Goal: Task Accomplishment & Management: Use online tool/utility

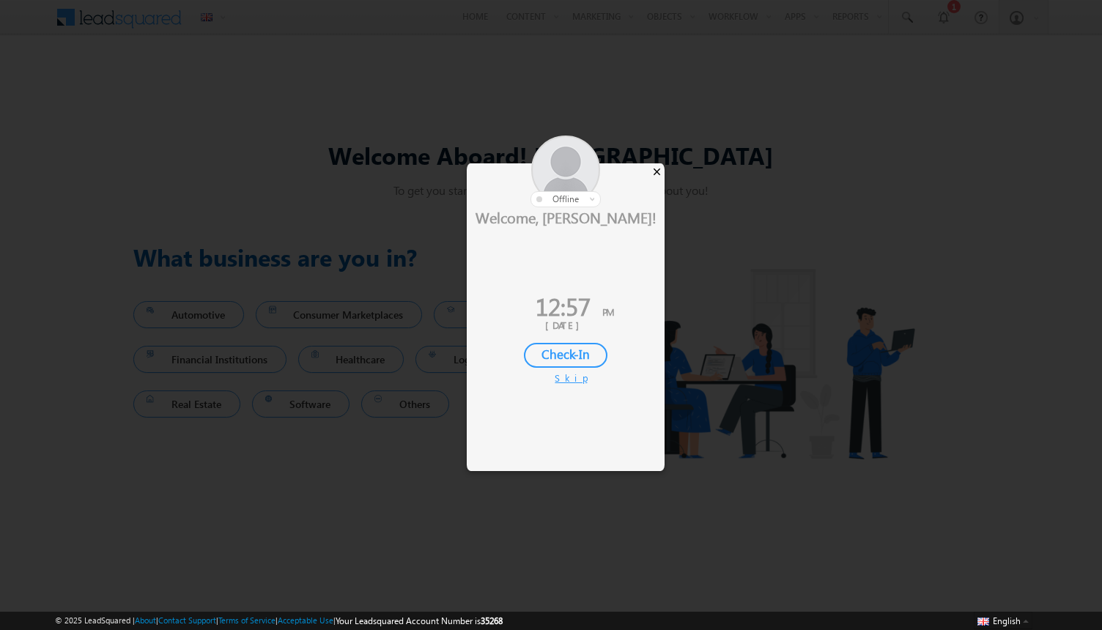
click at [658, 174] on div "×" at bounding box center [656, 171] width 15 height 16
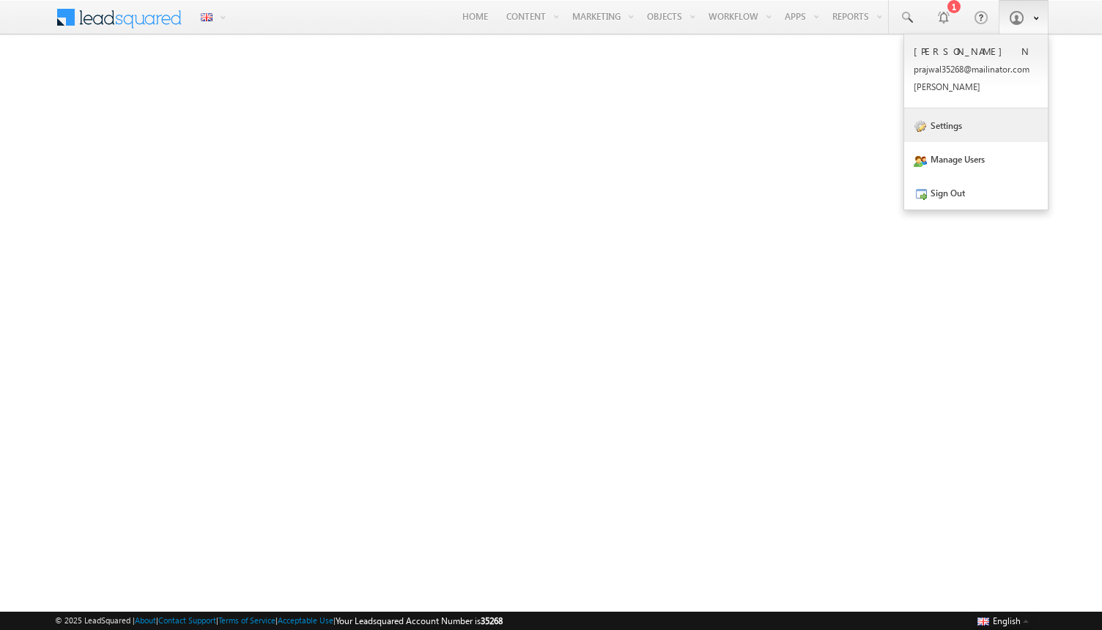
click at [976, 122] on link "Settings" at bounding box center [976, 125] width 144 height 34
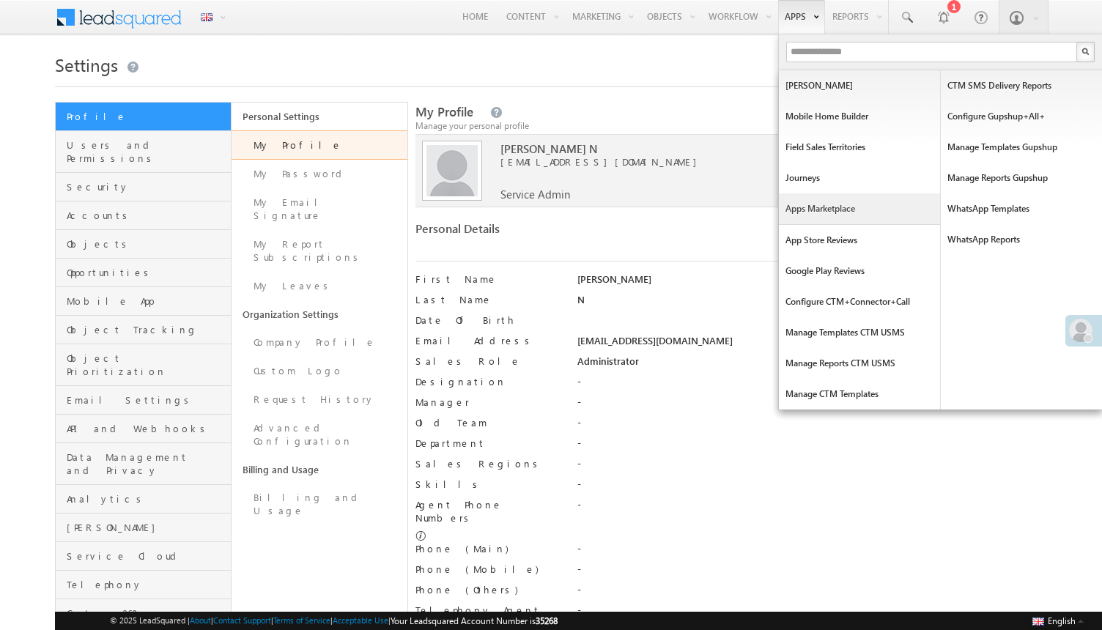
click at [842, 207] on link "Apps Marketplace" at bounding box center [859, 208] width 161 height 31
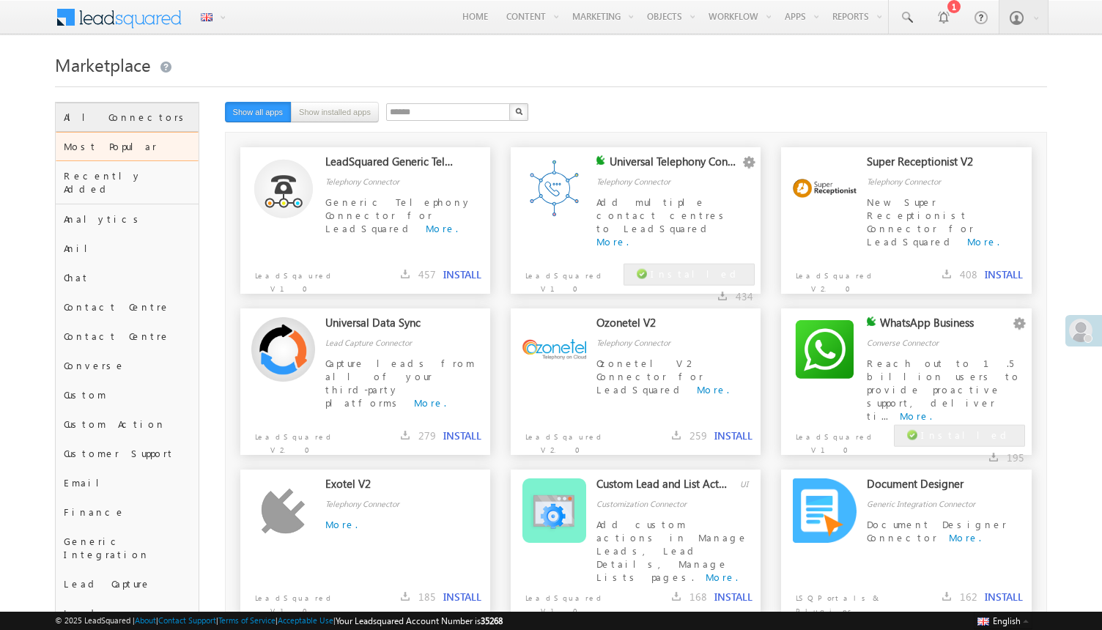
click at [143, 124] on div "All Connectors" at bounding box center [127, 117] width 143 height 29
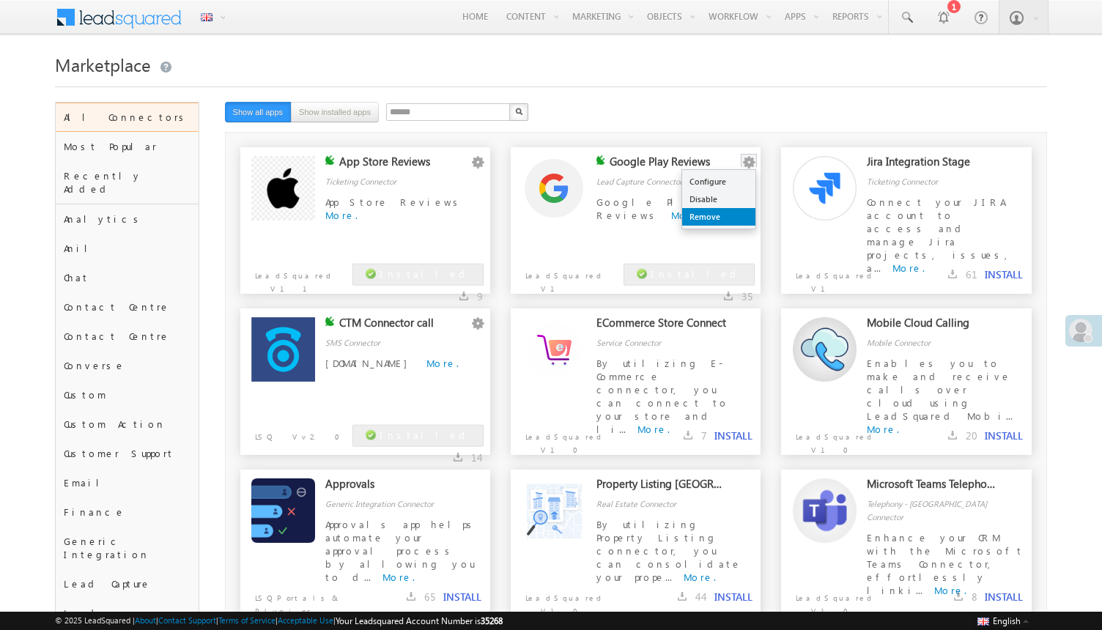
click at [724, 213] on link "Remove" at bounding box center [718, 217] width 73 height 18
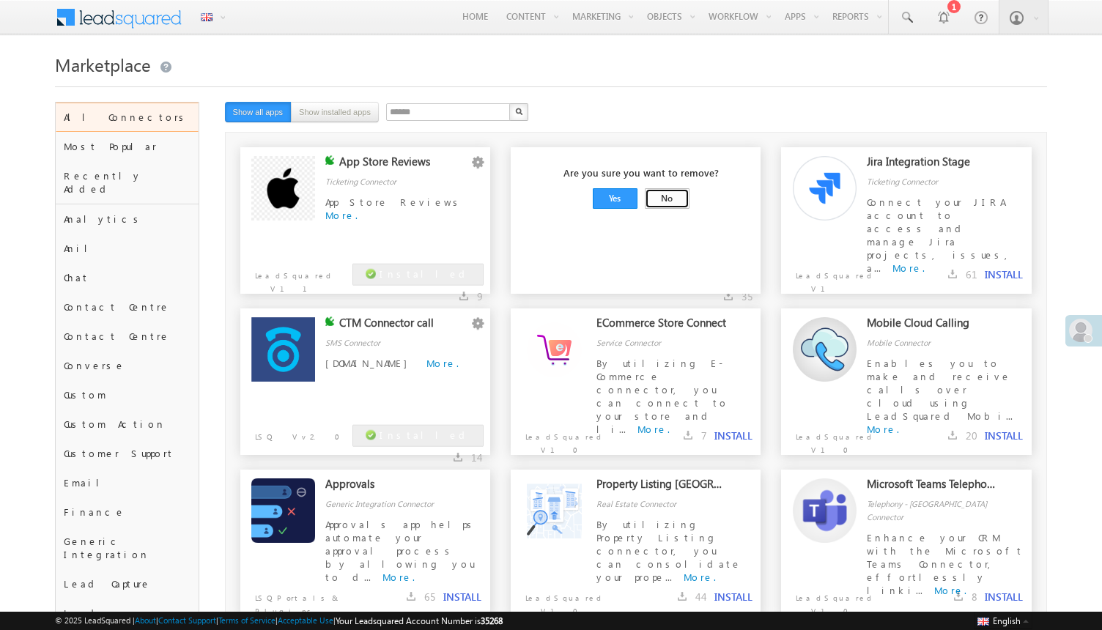
click at [655, 204] on link "No" at bounding box center [667, 198] width 45 height 21
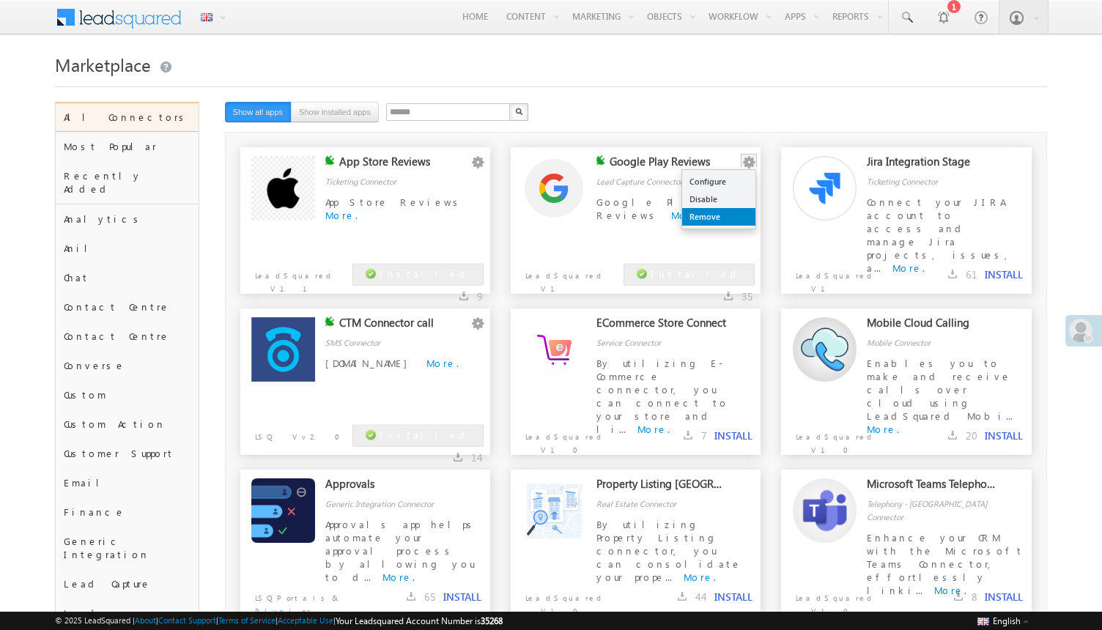
click at [716, 217] on link "Remove" at bounding box center [718, 217] width 73 height 18
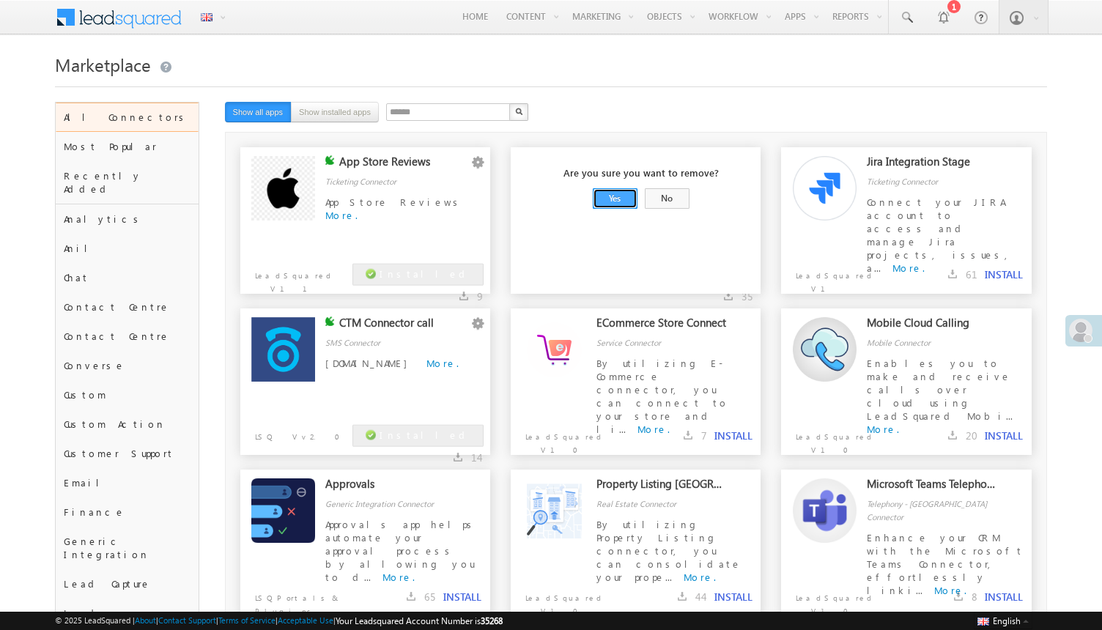
click at [623, 201] on link "Yes" at bounding box center [615, 198] width 45 height 21
click at [729, 280] on button "INSTALL" at bounding box center [733, 274] width 38 height 13
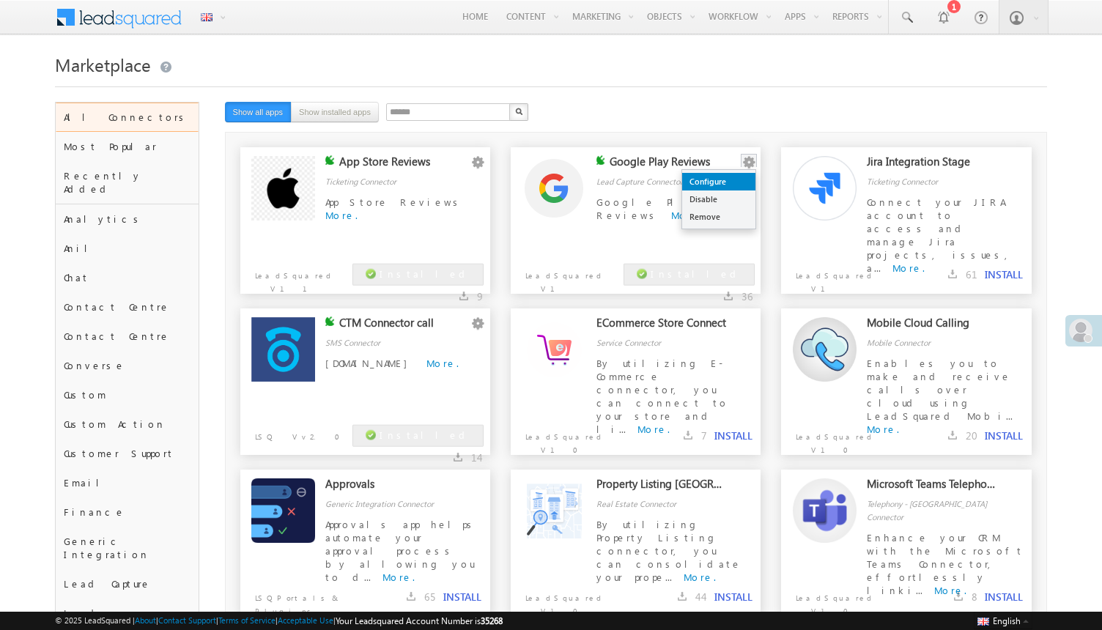
click at [720, 187] on link "Configure" at bounding box center [718, 182] width 73 height 18
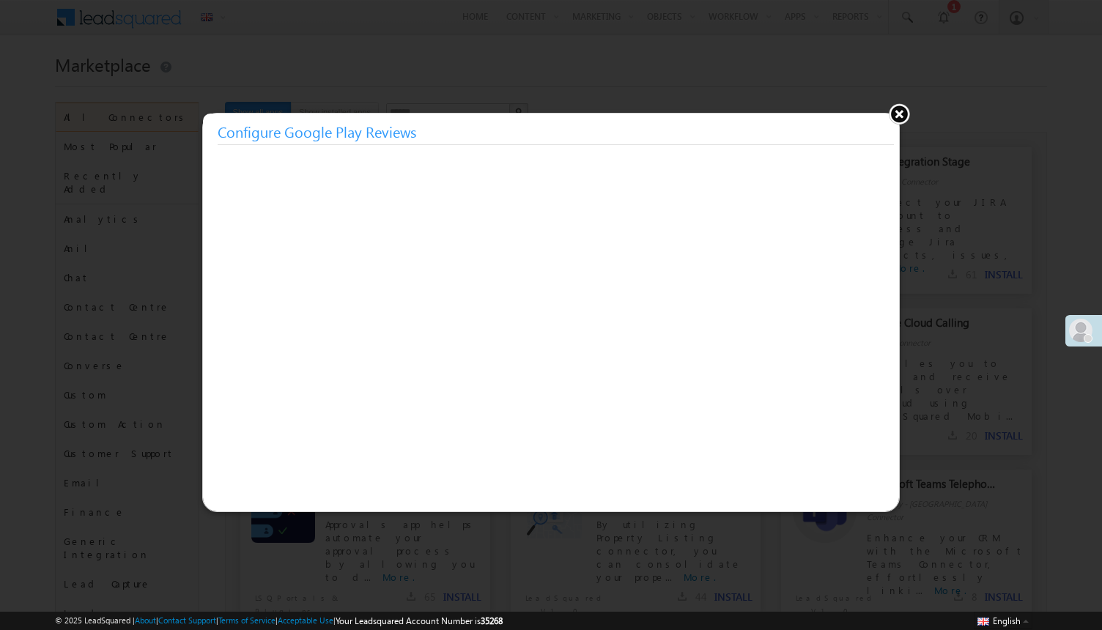
click at [905, 114] on button at bounding box center [899, 114] width 22 height 22
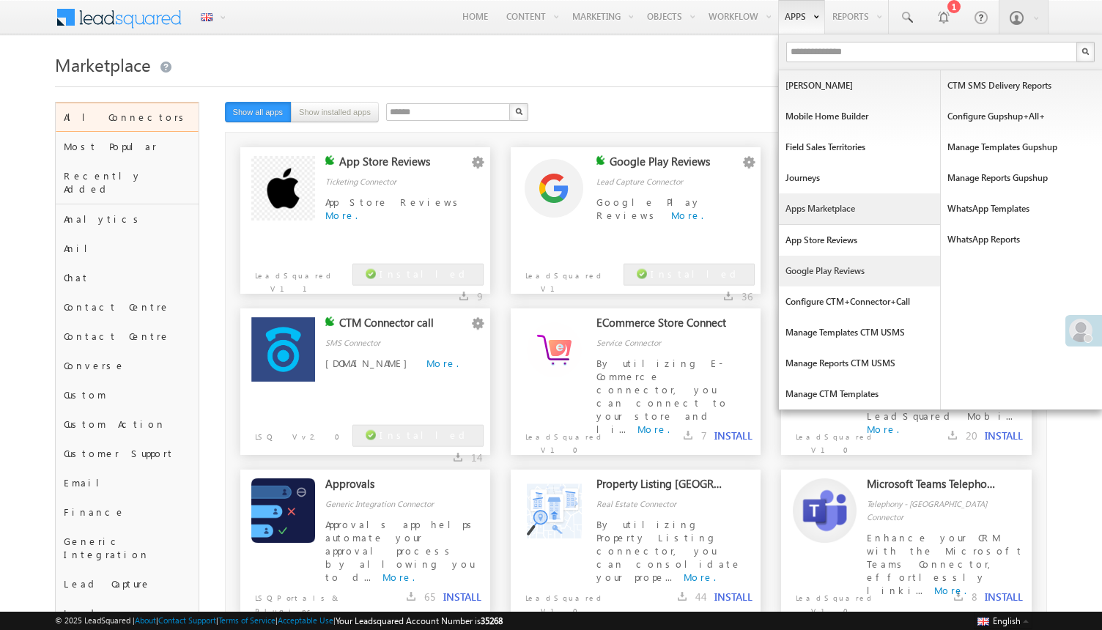
click at [833, 266] on link "Google Play Reviews" at bounding box center [859, 271] width 161 height 31
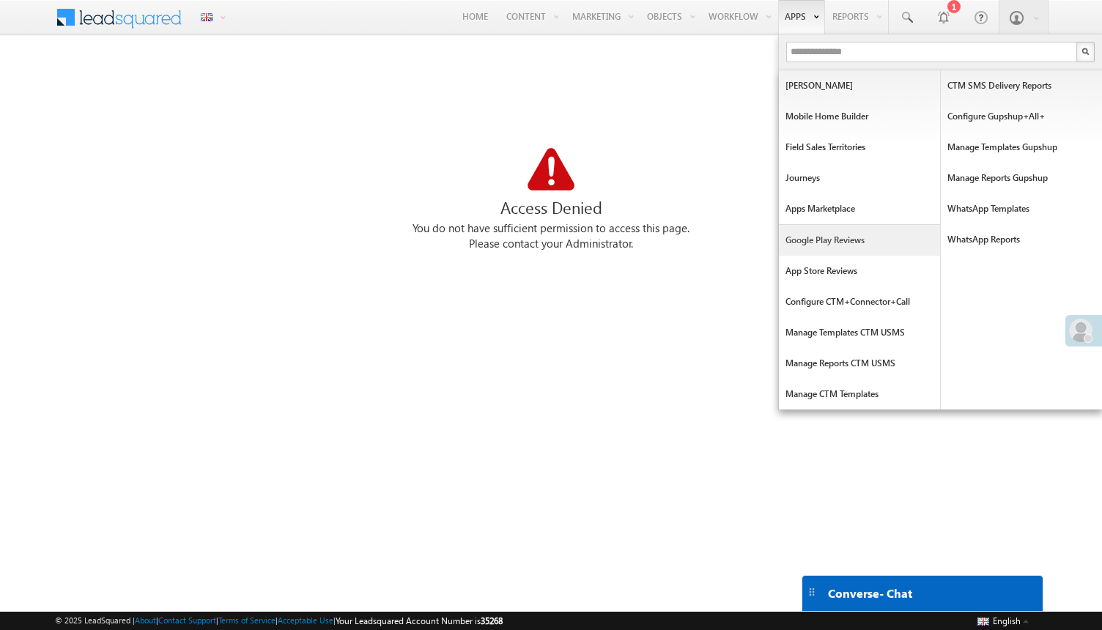
click at [816, 237] on link "Google Play Reviews" at bounding box center [859, 240] width 161 height 31
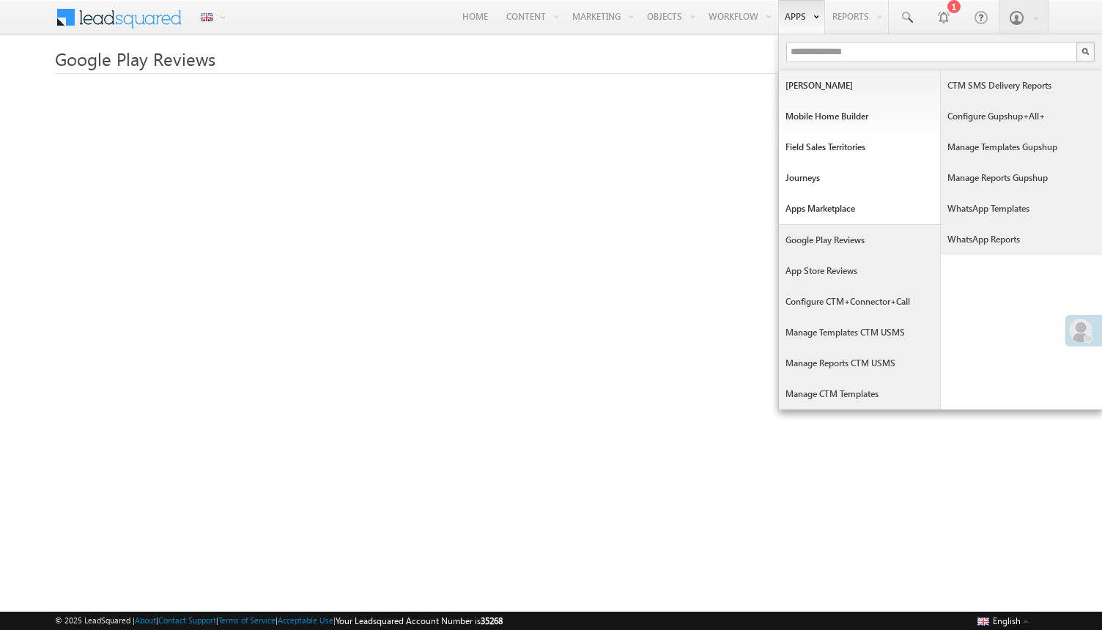
click at [813, 236] on link "Google Play Reviews" at bounding box center [859, 240] width 161 height 31
click at [817, 214] on link "Apps Marketplace" at bounding box center [859, 208] width 161 height 31
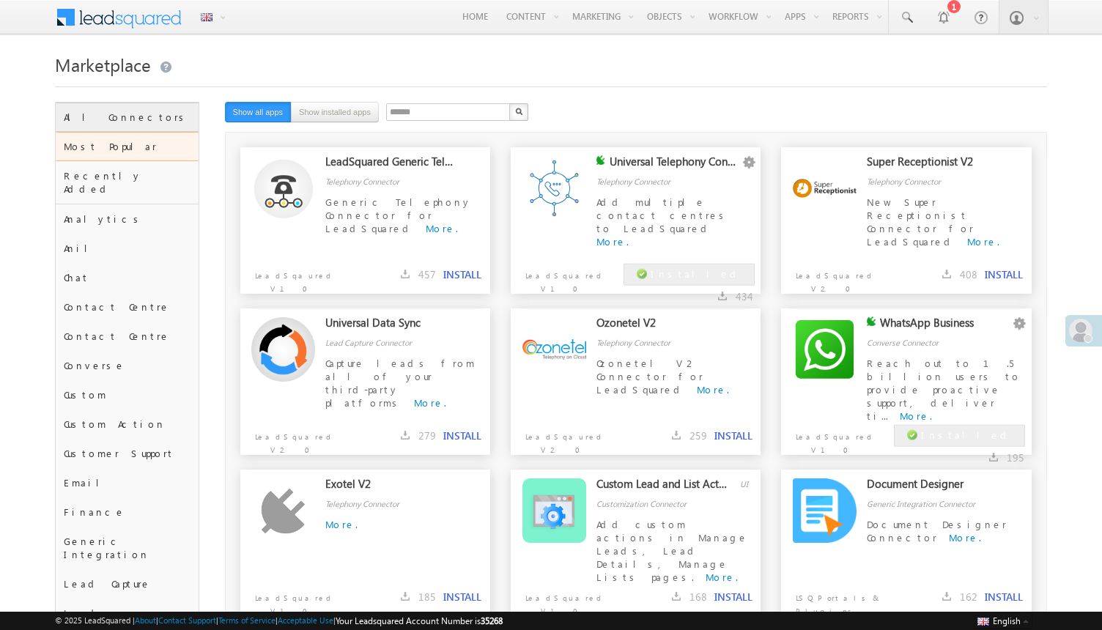
click at [117, 118] on div "All Connectors" at bounding box center [127, 117] width 143 height 29
click at [150, 119] on div "All Connectors" at bounding box center [127, 117] width 143 height 29
click at [119, 118] on div "All Connectors" at bounding box center [127, 117] width 143 height 29
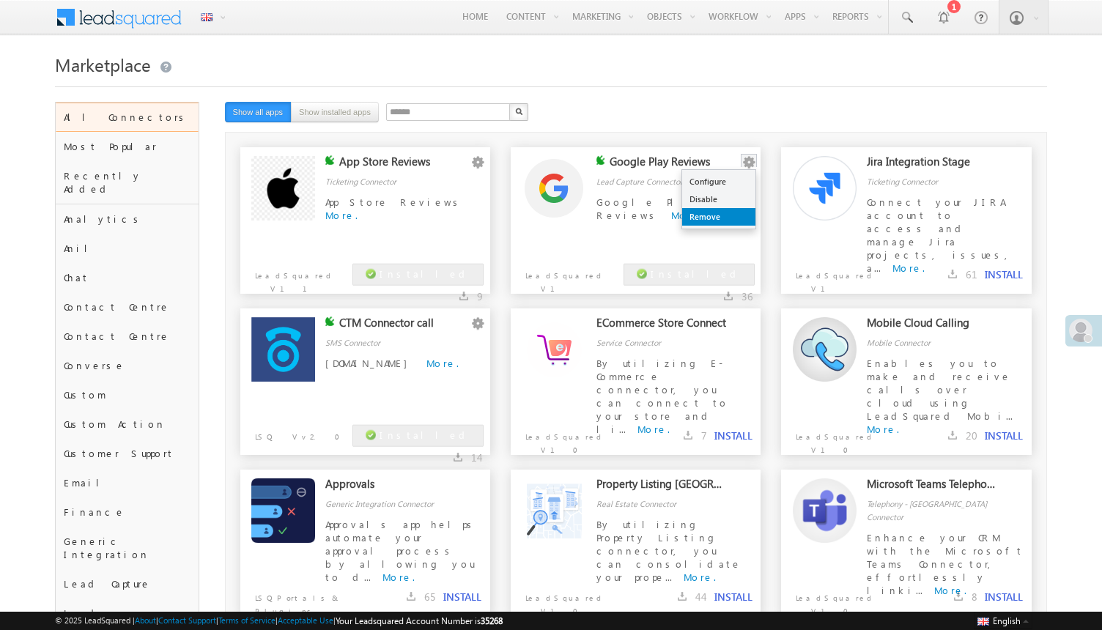
click at [716, 218] on link "Remove" at bounding box center [718, 217] width 73 height 18
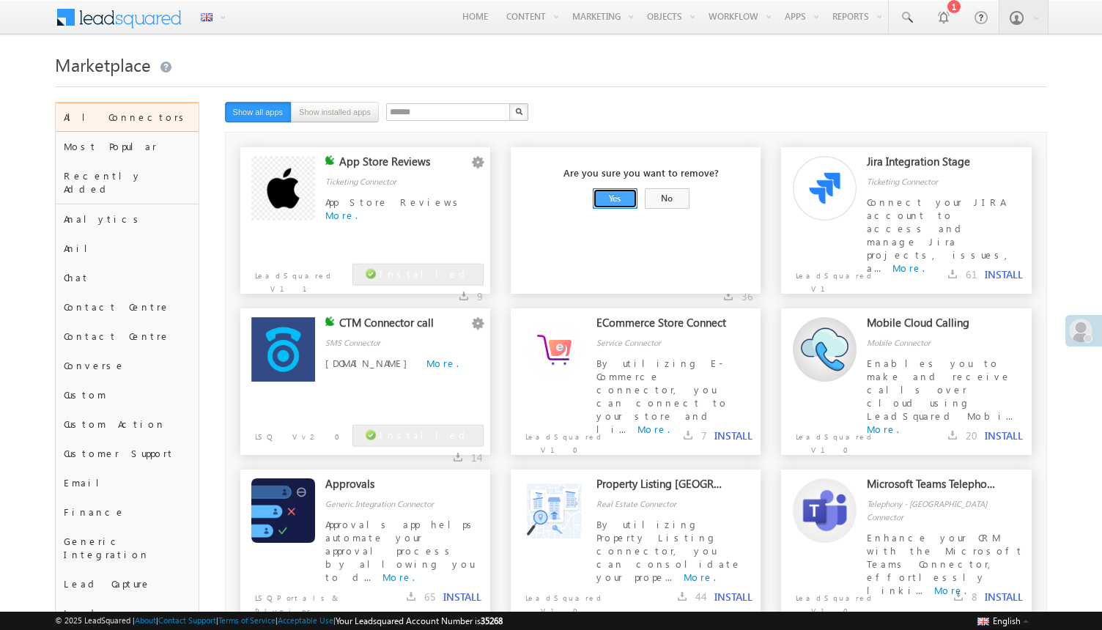
click at [617, 202] on link "Yes" at bounding box center [615, 198] width 45 height 21
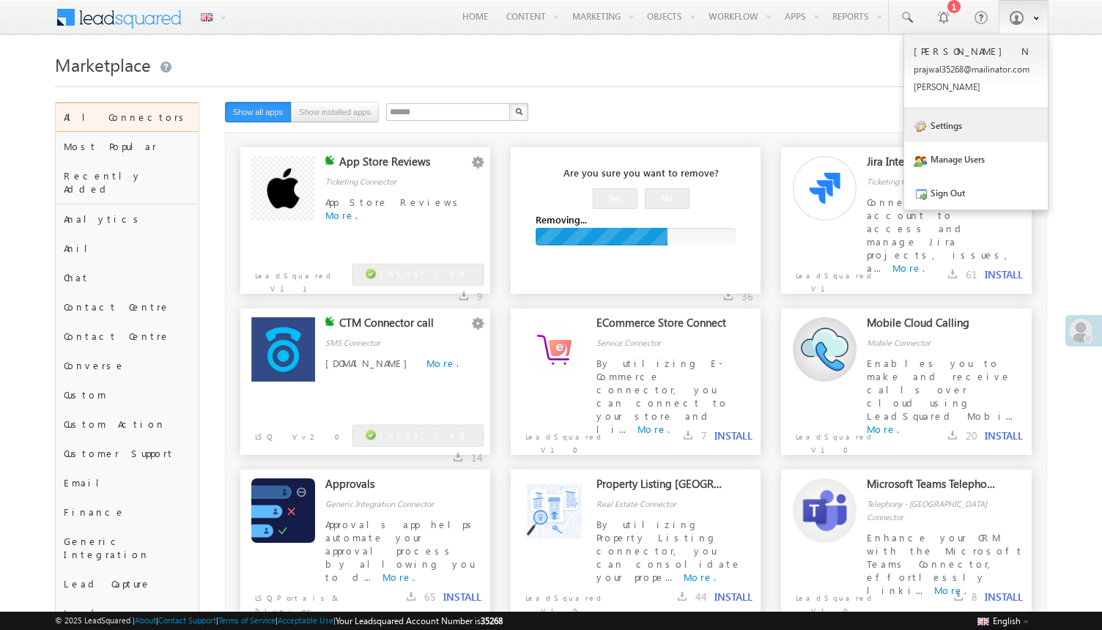
click at [982, 136] on link "Settings" at bounding box center [976, 125] width 144 height 34
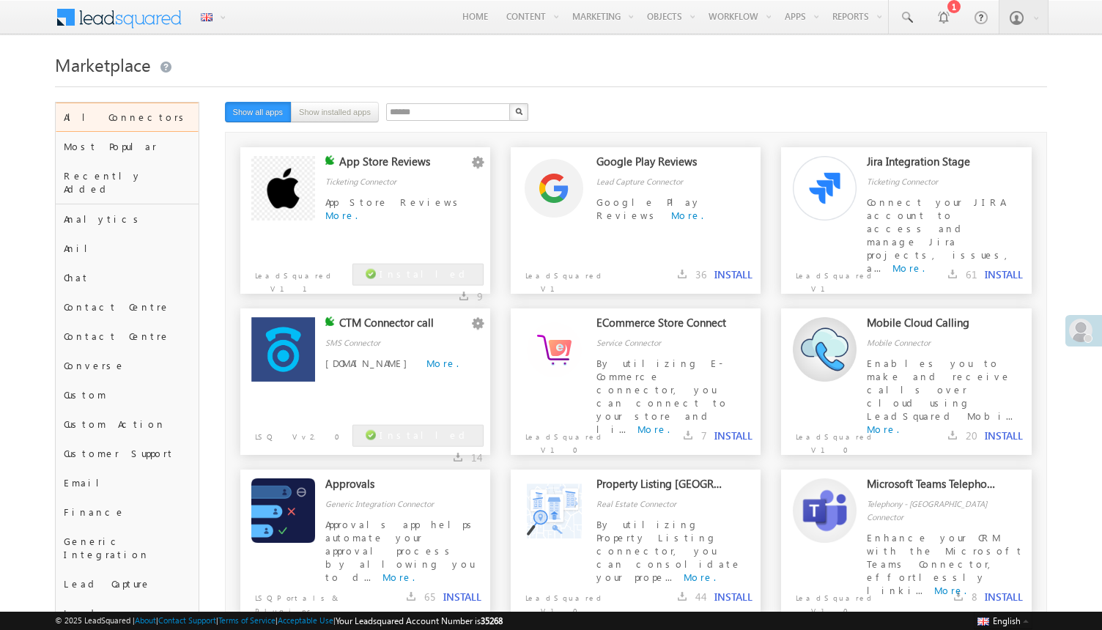
click at [724, 272] on button "INSTALL" at bounding box center [733, 274] width 38 height 13
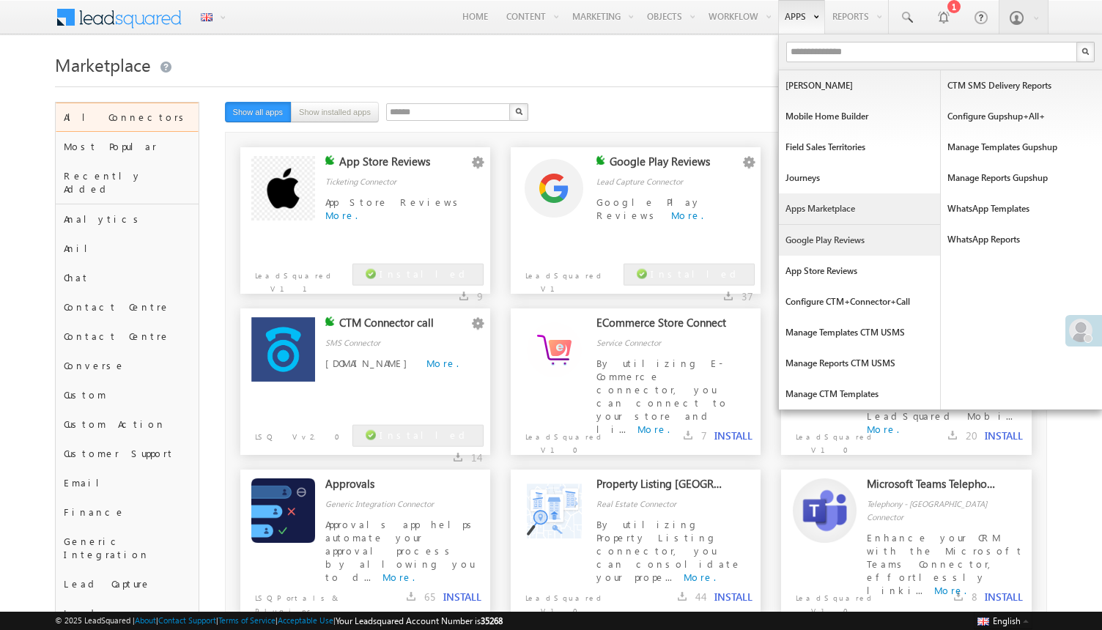
click at [838, 244] on link "Google Play Reviews" at bounding box center [859, 240] width 161 height 31
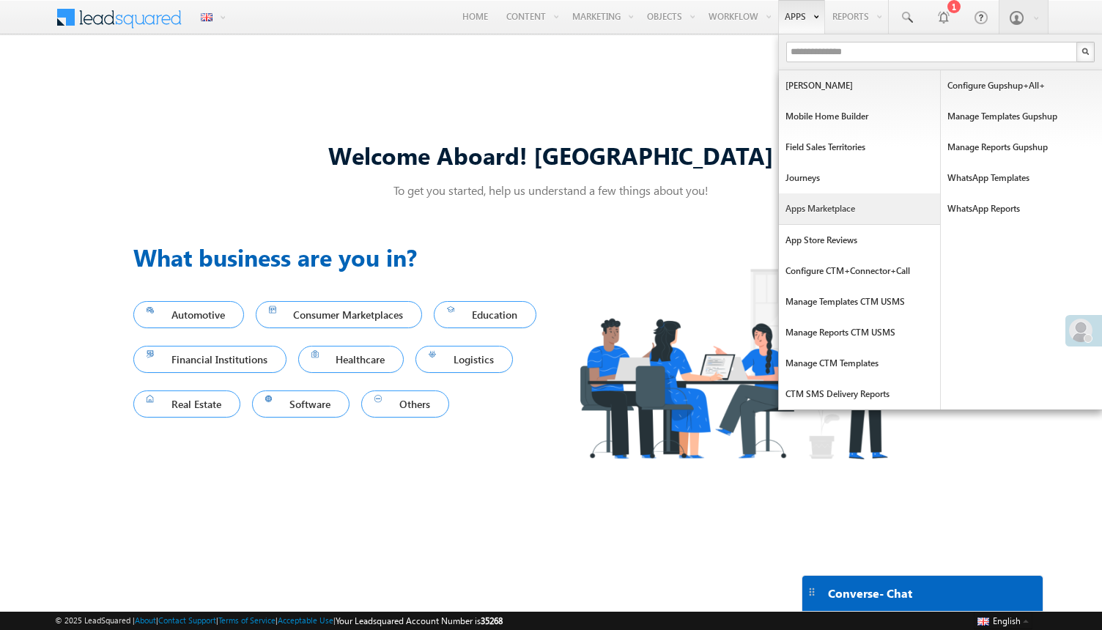
click at [827, 209] on link "Apps Marketplace" at bounding box center [859, 208] width 161 height 31
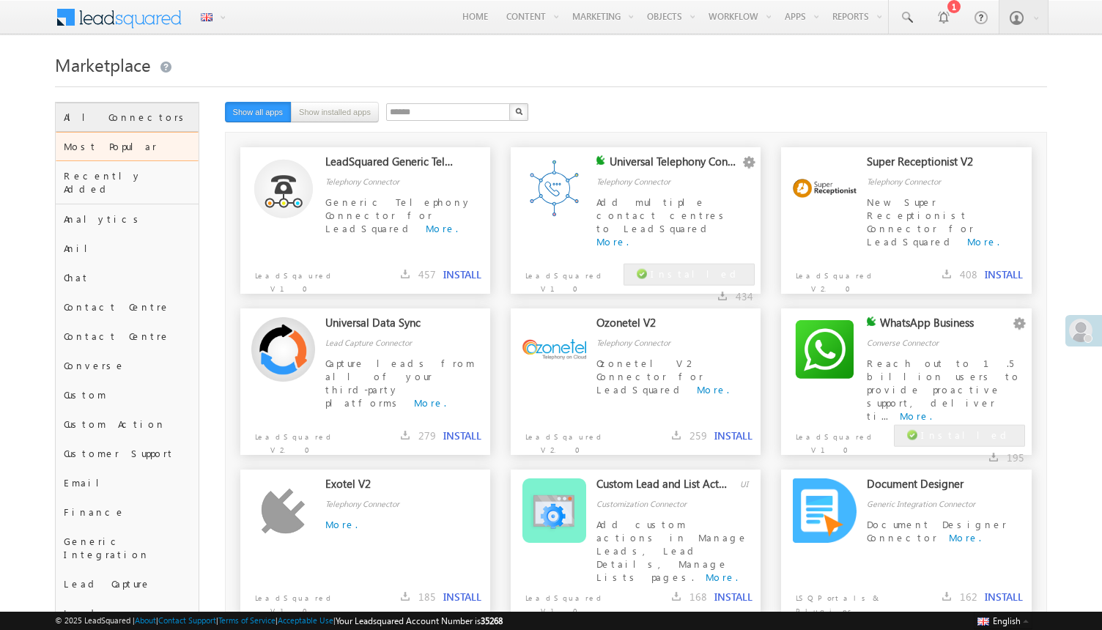
click at [148, 115] on div "All Connectors" at bounding box center [127, 117] width 143 height 29
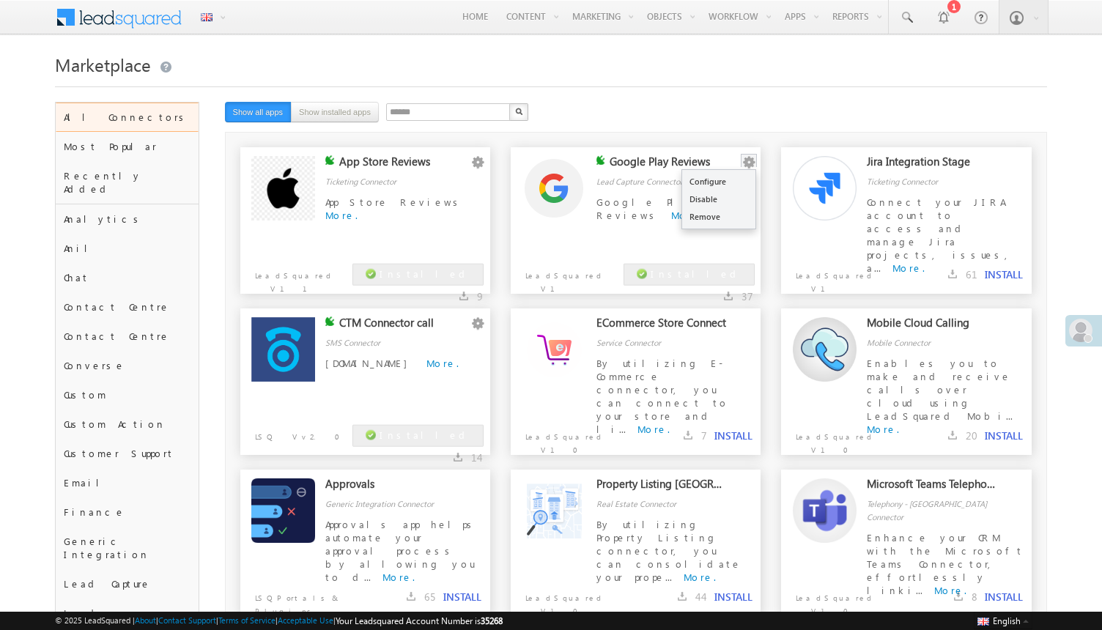
click at [749, 161] on button "button" at bounding box center [748, 162] width 15 height 15
click at [735, 182] on link "Configure" at bounding box center [718, 182] width 73 height 18
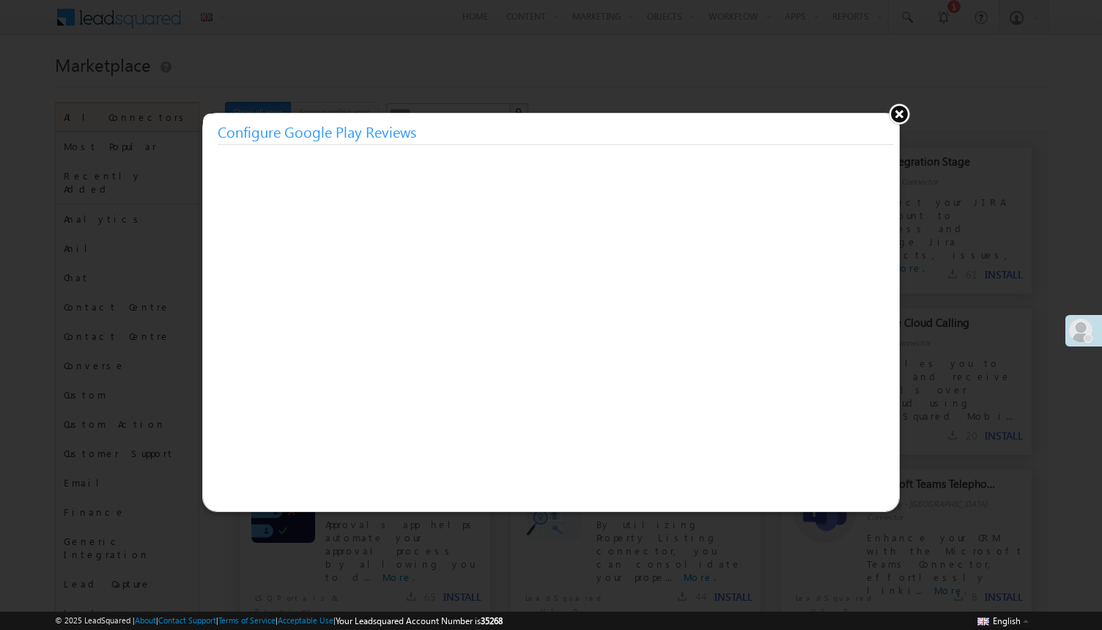
click at [901, 114] on button at bounding box center [899, 114] width 22 height 22
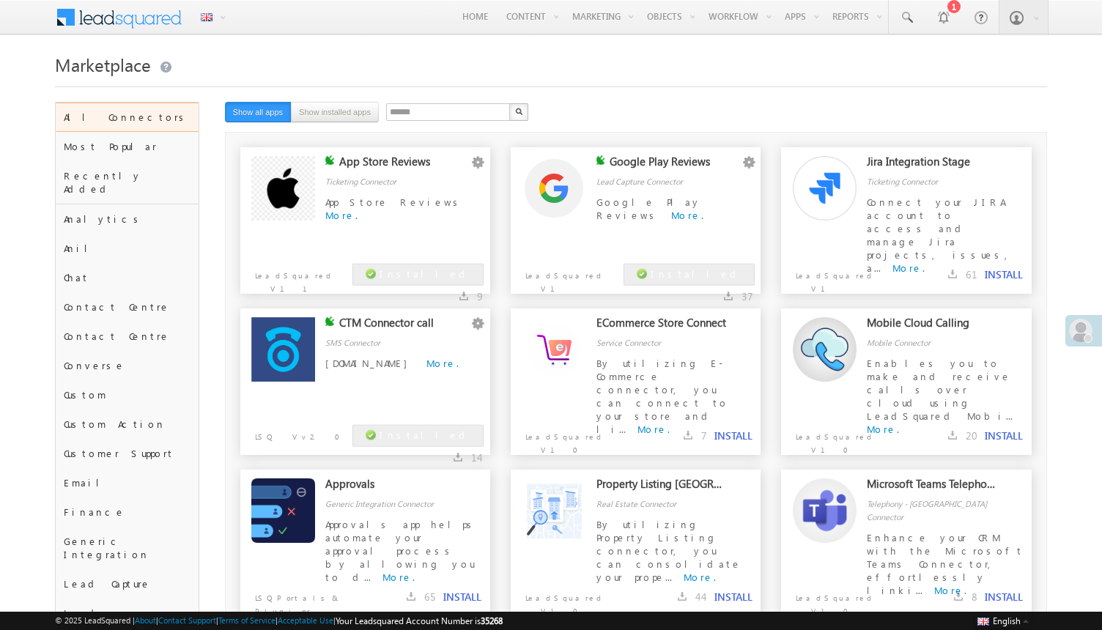
click at [707, 234] on div "Google Play Reviews More." at bounding box center [674, 216] width 157 height 41
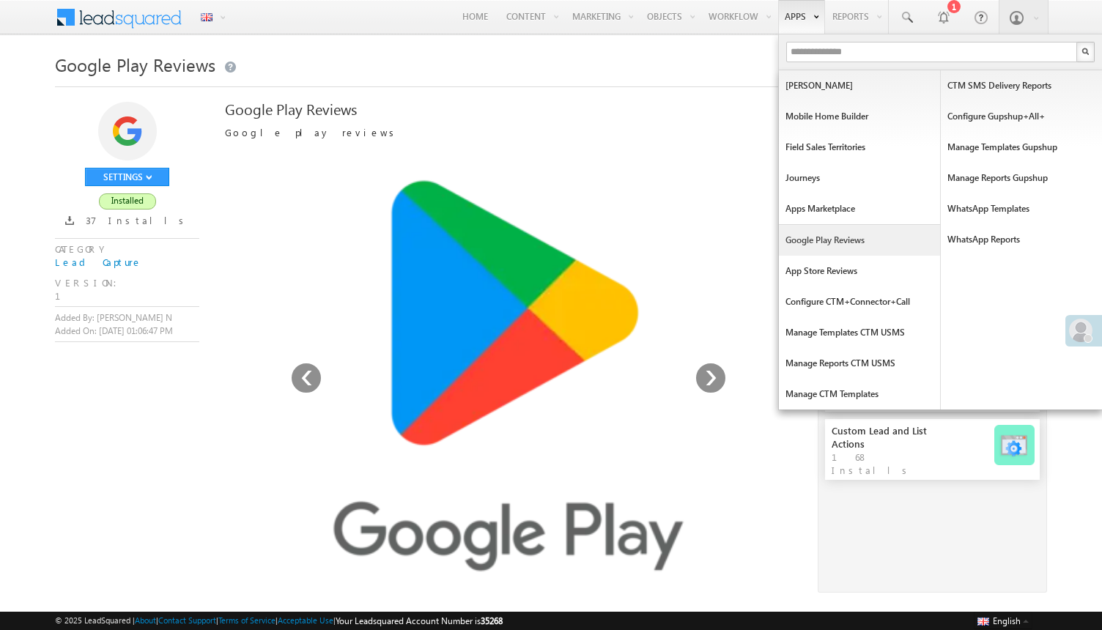
click at [820, 240] on link "Google Play Reviews" at bounding box center [859, 240] width 161 height 31
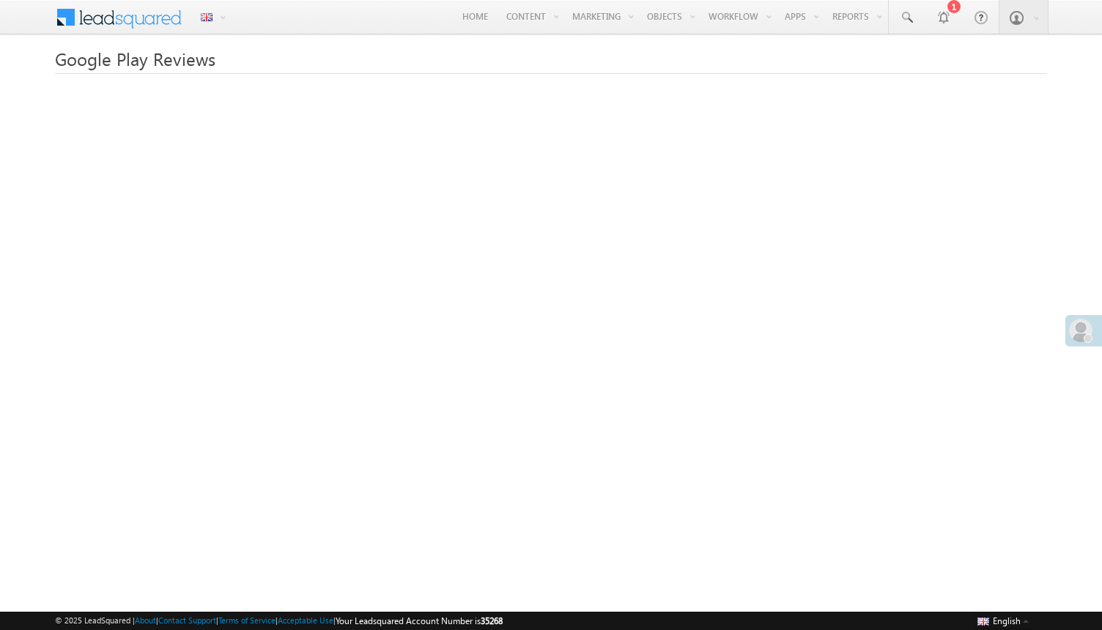
scroll to position [84, 0]
